Goal: Complete application form

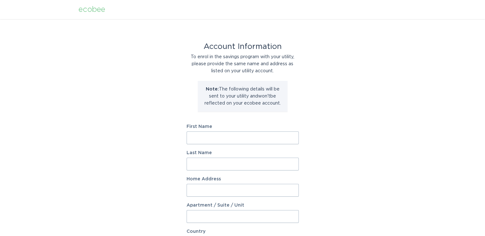
click at [251, 134] on input "First Name" at bounding box center [242, 138] width 112 height 13
type input "Thomas"
type input "Brinkmann"
type input "1601 Cedar Ave N"
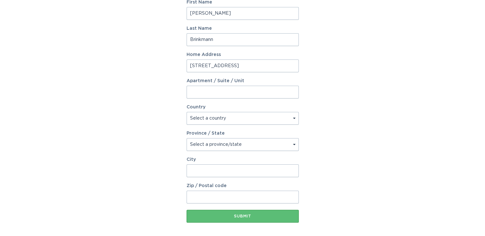
click at [250, 121] on select "Select a country Canada USA" at bounding box center [242, 118] width 112 height 13
select select "US"
click at [186, 112] on select "Select a country Canada USA" at bounding box center [242, 118] width 112 height 13
click at [243, 147] on select "Select a province/state Alabama Alaska American Samoa Arizona Arkansas Californ…" at bounding box center [242, 144] width 112 height 13
select select "MN"
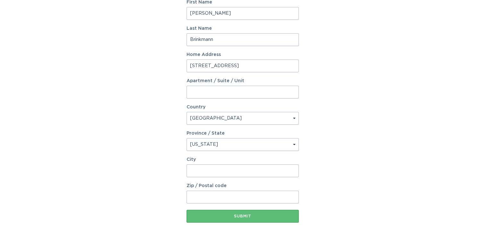
click at [186, 138] on select "Select a province/state Alabama Alaska American Samoa Arizona Arkansas Californ…" at bounding box center [242, 144] width 112 height 13
click at [229, 175] on input "City" at bounding box center [242, 171] width 112 height 13
type input "Glencoe"
type input "55336"
click at [259, 215] on div "Submit" at bounding box center [243, 217] width 106 height 4
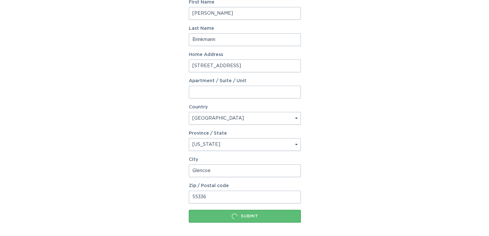
scroll to position [0, 0]
